Goal: Check status: Check status

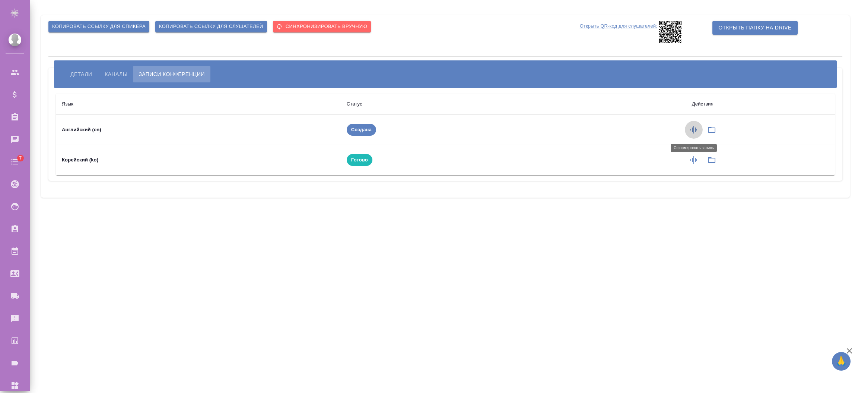
click at [696, 131] on icon "button" at bounding box center [694, 129] width 7 height 7
click at [704, 130] on icon "button" at bounding box center [708, 129] width 9 height 9
click at [357, 133] on span "Готово" at bounding box center [368, 129] width 26 height 7
click at [357, 128] on span "Готово" at bounding box center [368, 129] width 26 height 7
click at [706, 129] on icon "button" at bounding box center [708, 129] width 9 height 9
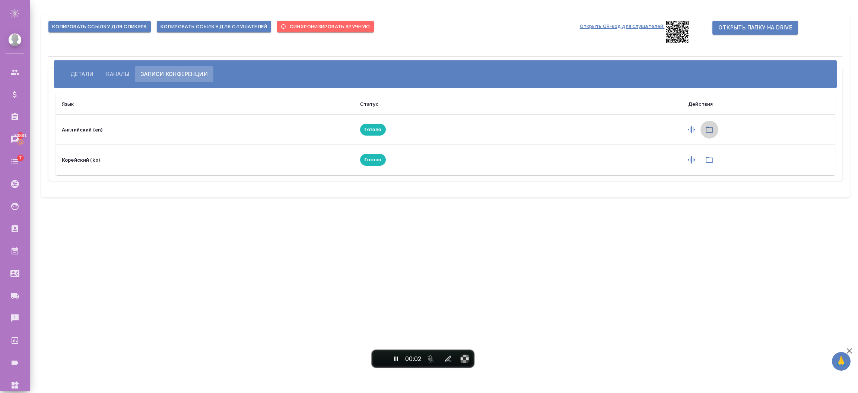
click at [709, 127] on icon "button" at bounding box center [709, 129] width 9 height 9
click at [709, 161] on icon "button" at bounding box center [709, 159] width 9 height 9
click at [377, 130] on span "Готово" at bounding box center [373, 129] width 26 height 7
click at [384, 355] on button "End recording" at bounding box center [380, 358] width 13 height 13
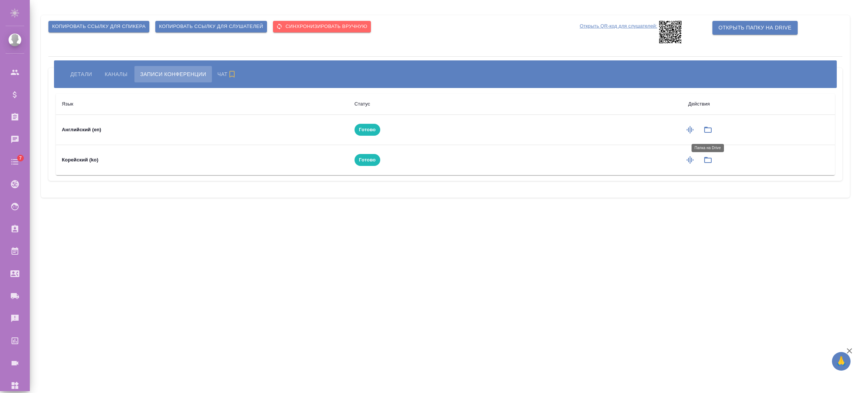
click at [710, 127] on icon "button" at bounding box center [708, 129] width 9 height 9
click at [708, 129] on icon "button" at bounding box center [708, 129] width 9 height 9
click at [706, 127] on icon "button" at bounding box center [708, 130] width 7 height 6
click at [705, 155] on icon "button" at bounding box center [708, 159] width 9 height 9
click at [711, 128] on icon "button" at bounding box center [708, 130] width 7 height 6
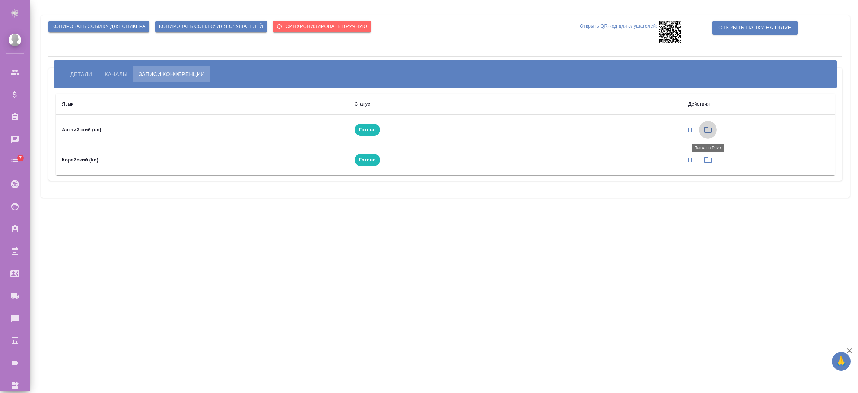
click at [709, 126] on icon "button" at bounding box center [708, 129] width 9 height 9
